Goal: Task Accomplishment & Management: Manage account settings

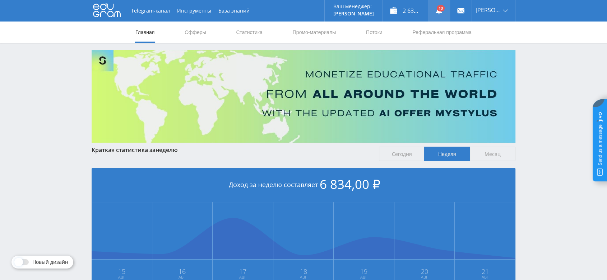
click at [444, 9] on link at bounding box center [439, 11] width 22 height 22
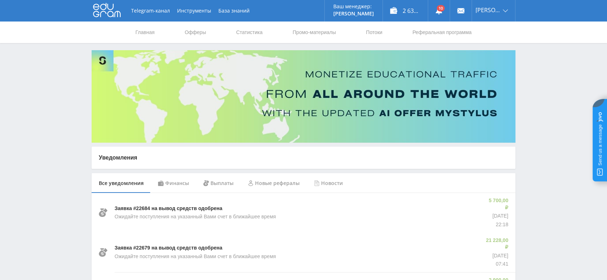
click at [99, 3] on icon at bounding box center [107, 10] width 28 height 14
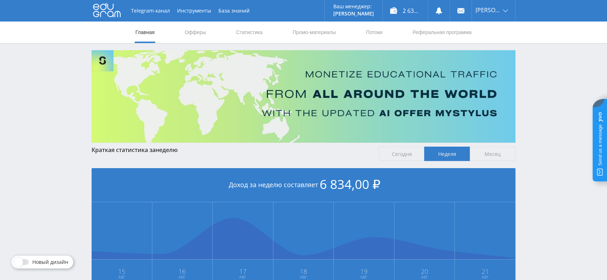
click at [484, 151] on span "Месяц" at bounding box center [492, 154] width 46 height 14
click at [0, 0] on input "Месяц" at bounding box center [0, 0] width 0 height 0
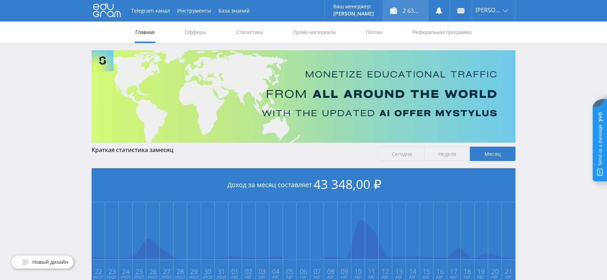
click at [404, 5] on div "2 634,00 ₽" at bounding box center [405, 11] width 45 height 22
